Goal: Information Seeking & Learning: Learn about a topic

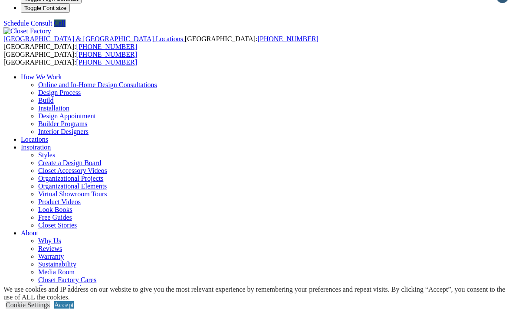
scroll to position [12, 0]
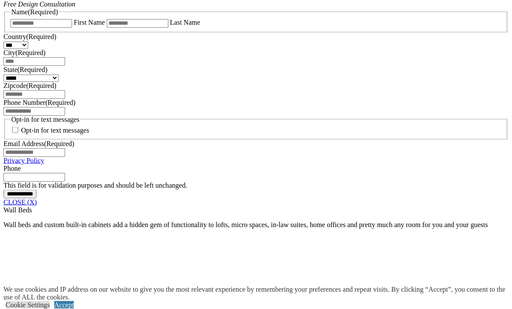
scroll to position [596, 0]
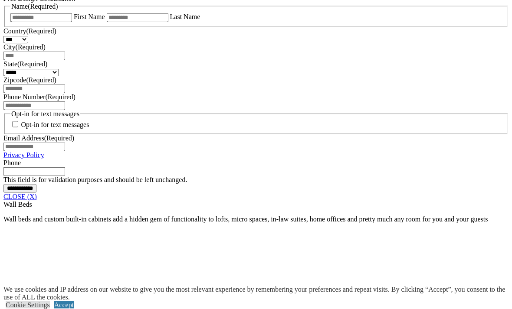
click at [37, 200] on link "CLOSE (X)" at bounding box center [19, 196] width 33 height 7
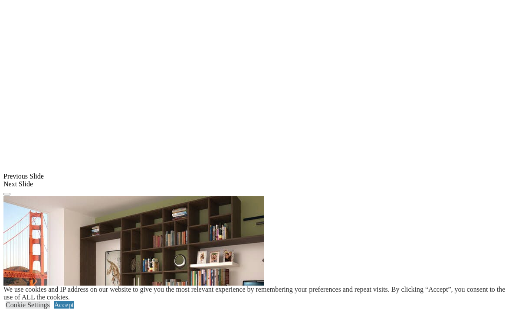
scroll to position [675, 0]
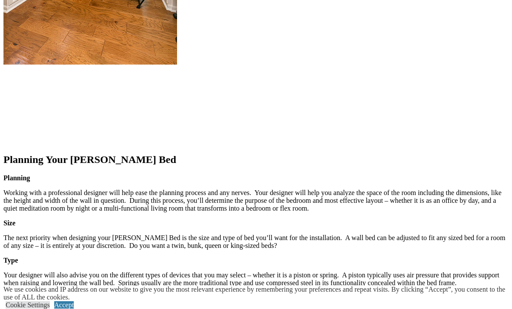
scroll to position [1088, 0]
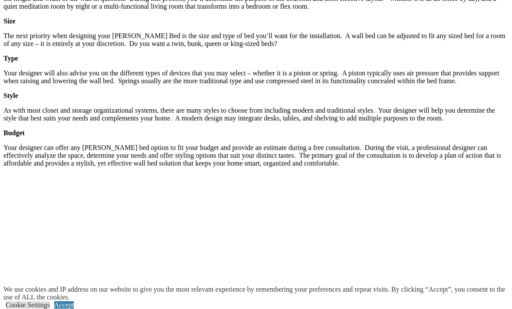
scroll to position [1297, 0]
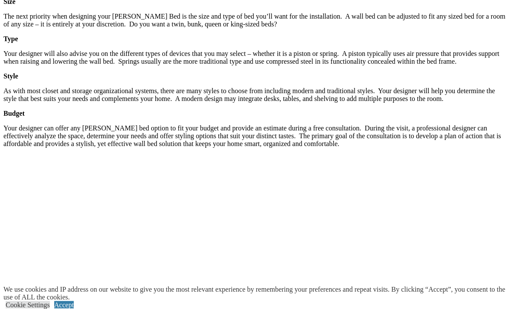
scroll to position [1290, 0]
